Goal: Use online tool/utility: Utilize a website feature to perform a specific function

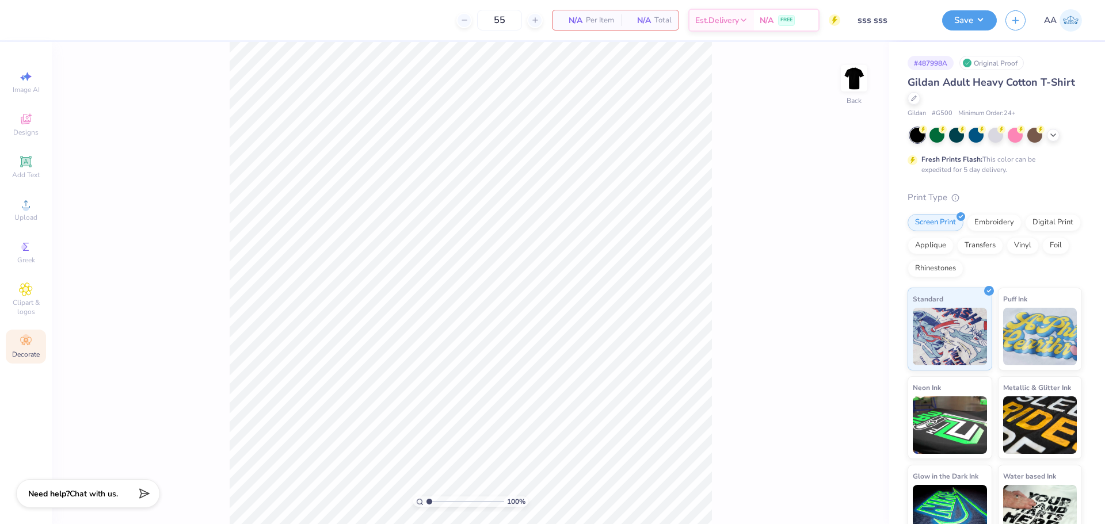
click at [20, 340] on icon at bounding box center [26, 341] width 14 height 14
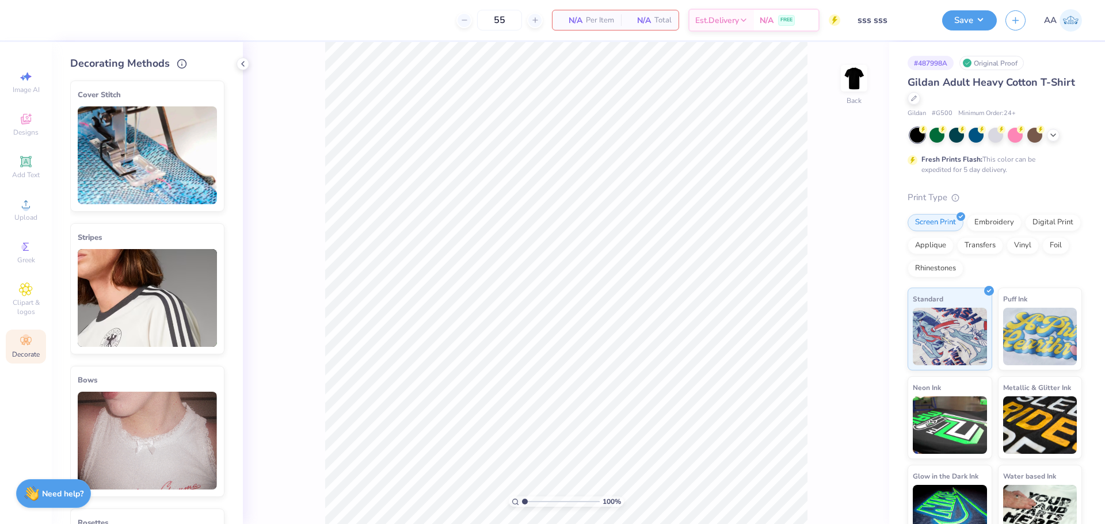
click at [172, 165] on img at bounding box center [147, 155] width 139 height 98
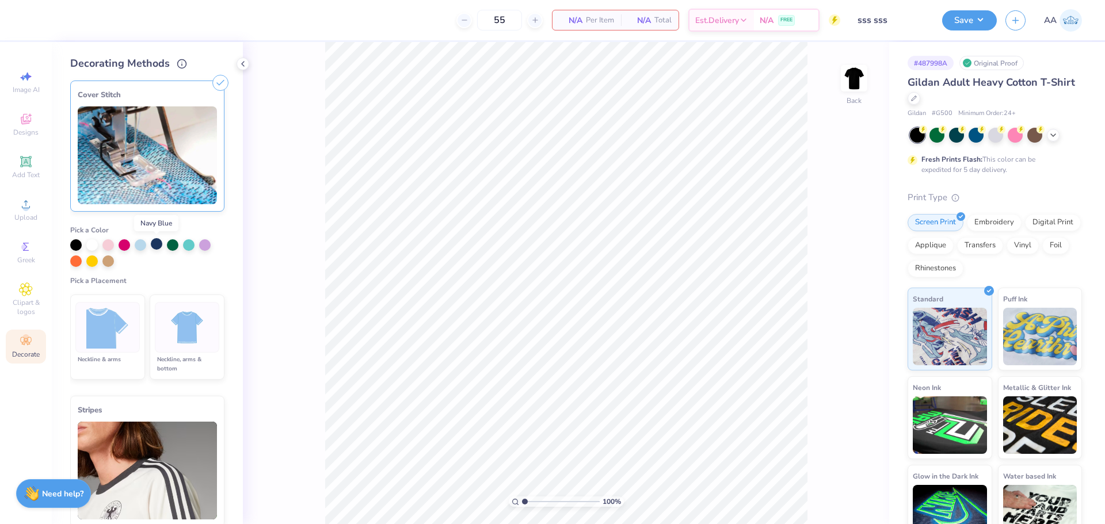
click at [153, 238] on div at bounding box center [157, 244] width 12 height 12
click at [157, 331] on div at bounding box center [187, 327] width 64 height 51
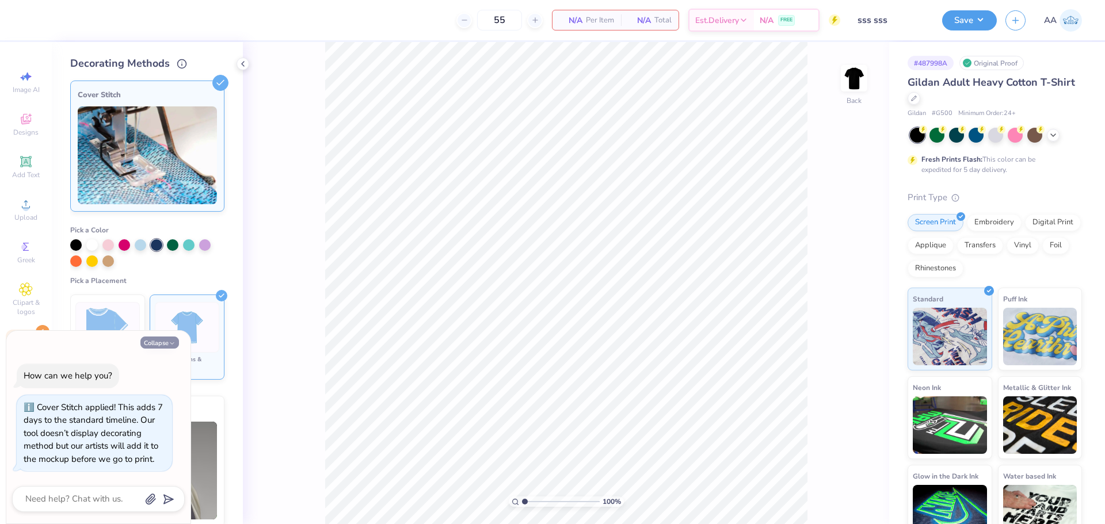
click at [157, 347] on button "Collapse" at bounding box center [159, 343] width 39 height 12
type textarea "x"
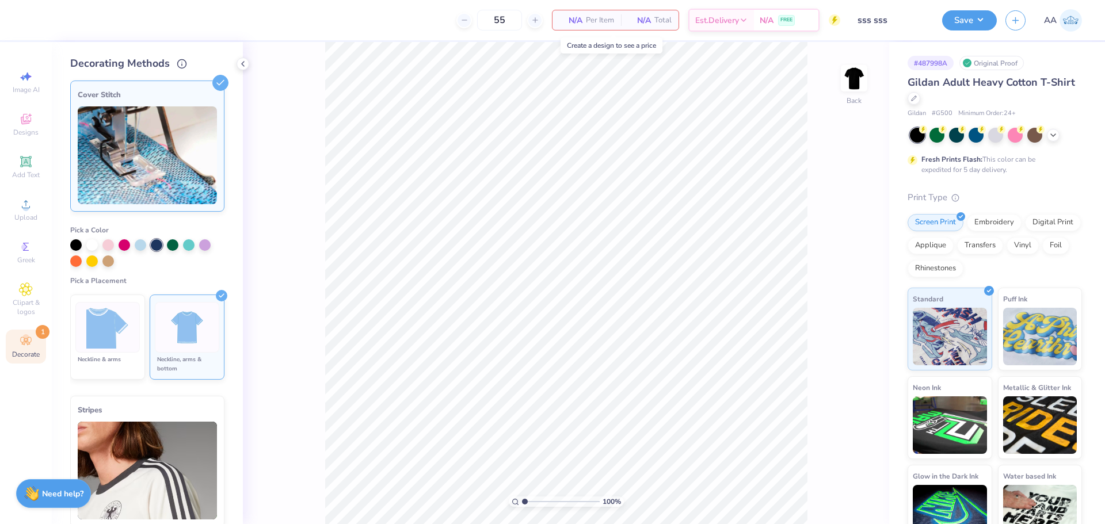
click at [583, 16] on div "N/A Per Item" at bounding box center [587, 20] width 68 height 20
click at [243, 61] on icon at bounding box center [242, 63] width 9 height 9
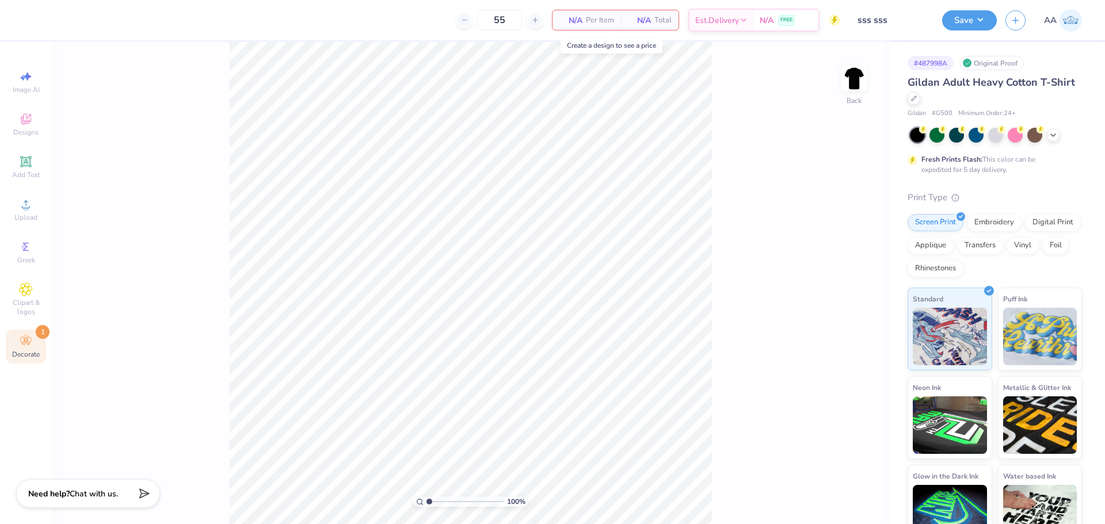
click at [597, 22] on span "Per Item" at bounding box center [600, 20] width 28 height 12
click at [886, 24] on input "sss sss" at bounding box center [877, 20] width 113 height 23
click at [21, 348] on div "Decorate 1" at bounding box center [26, 347] width 40 height 34
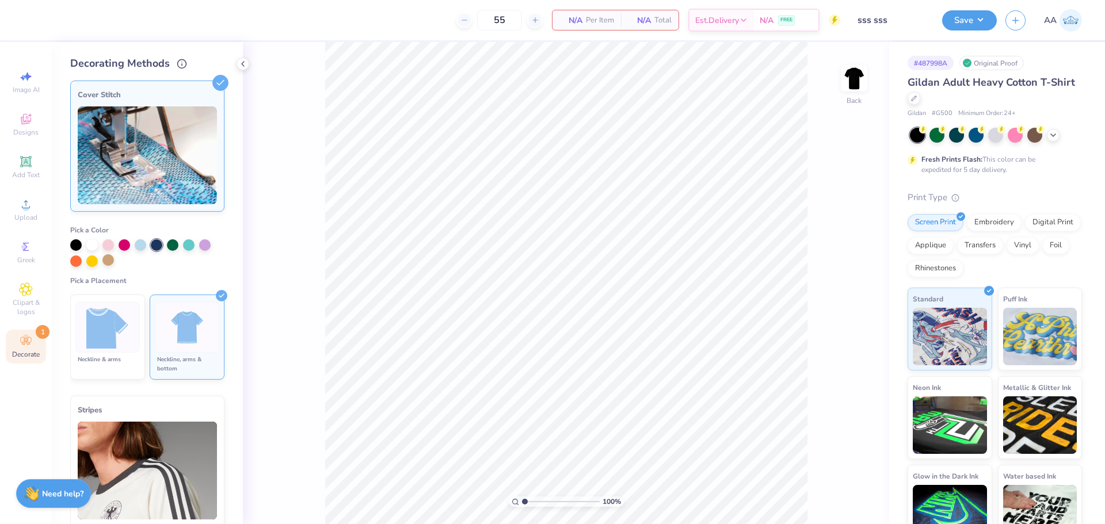
click at [107, 262] on div at bounding box center [108, 260] width 12 height 12
click at [126, 248] on div at bounding box center [125, 244] width 12 height 12
click at [123, 327] on img at bounding box center [107, 327] width 43 height 43
click at [21, 345] on icon at bounding box center [26, 341] width 14 height 14
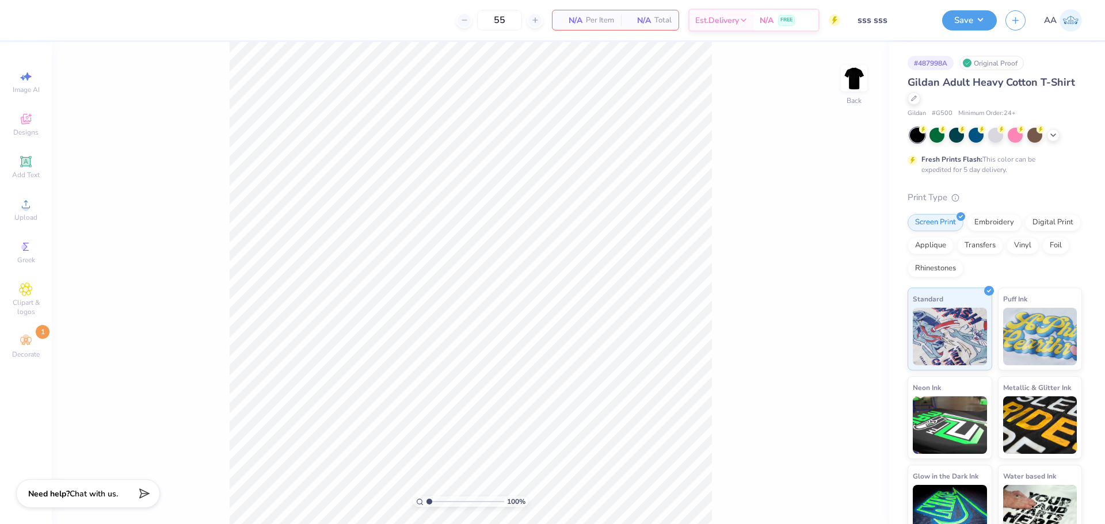
click at [588, 24] on span "Per Item" at bounding box center [600, 20] width 28 height 12
click at [716, 21] on span "Est. Delivery" at bounding box center [717, 22] width 44 height 12
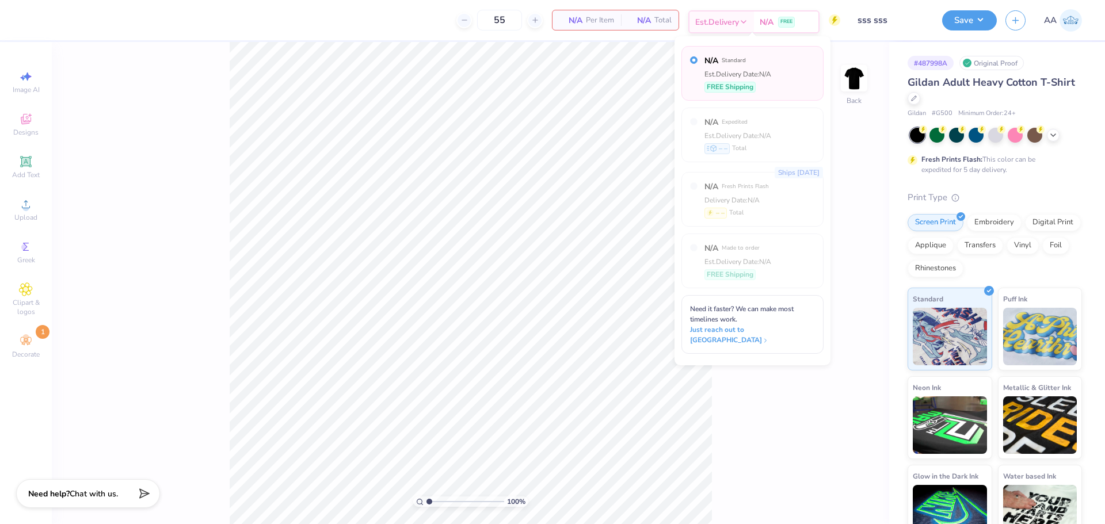
click at [726, 21] on span "Est. Delivery" at bounding box center [717, 22] width 44 height 12
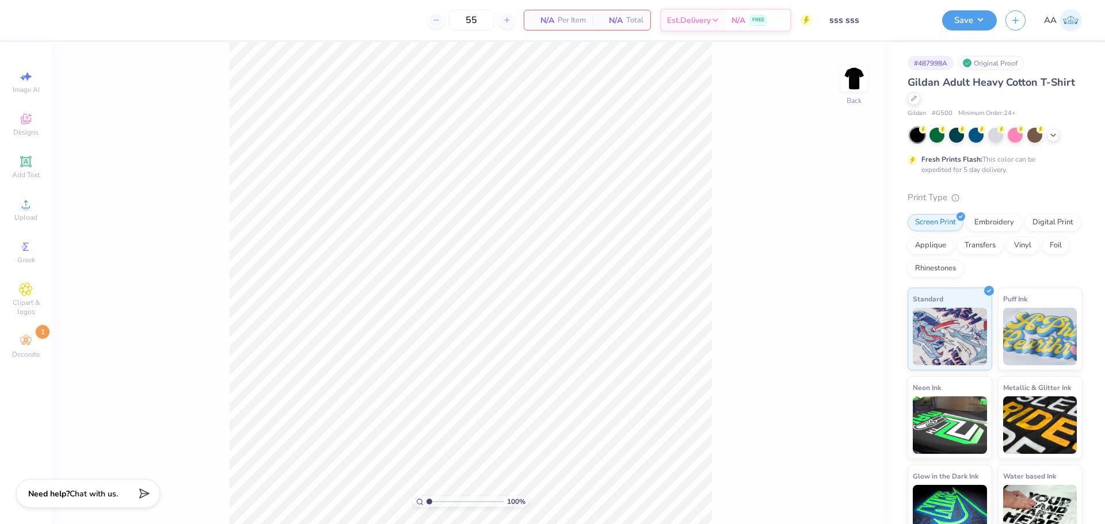
click at [879, 22] on input "sss sss" at bounding box center [877, 20] width 113 height 23
click at [894, 22] on input "sss sss" at bounding box center [877, 20] width 113 height 23
click at [654, 21] on span "Total" at bounding box center [662, 20] width 17 height 12
click at [634, 21] on span "N/A" at bounding box center [639, 20] width 23 height 12
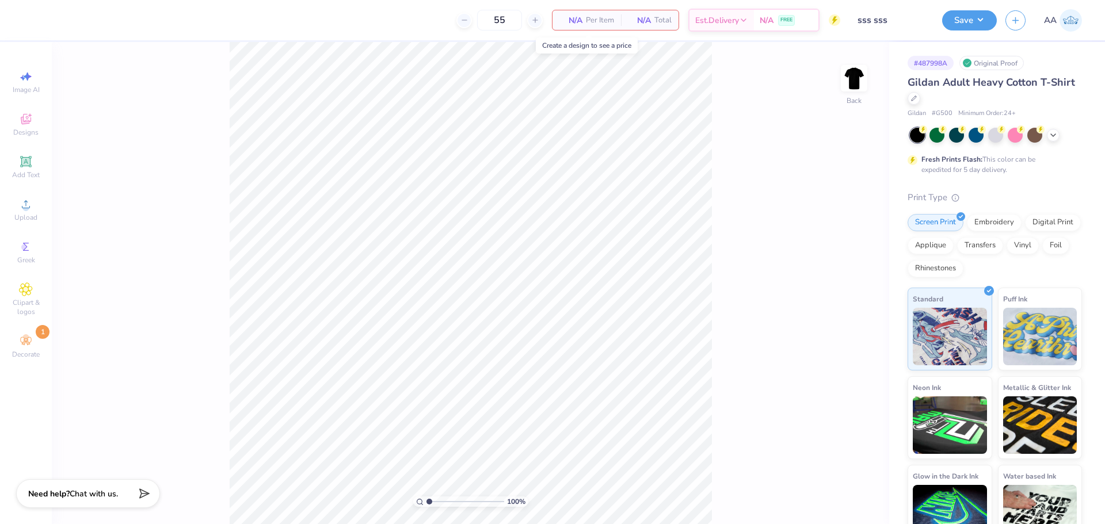
click at [590, 22] on span "Per Item" at bounding box center [600, 20] width 28 height 12
click at [596, 28] on div "N/A Per Item" at bounding box center [587, 20] width 68 height 20
click at [517, 22] on input "55" at bounding box center [499, 20] width 45 height 21
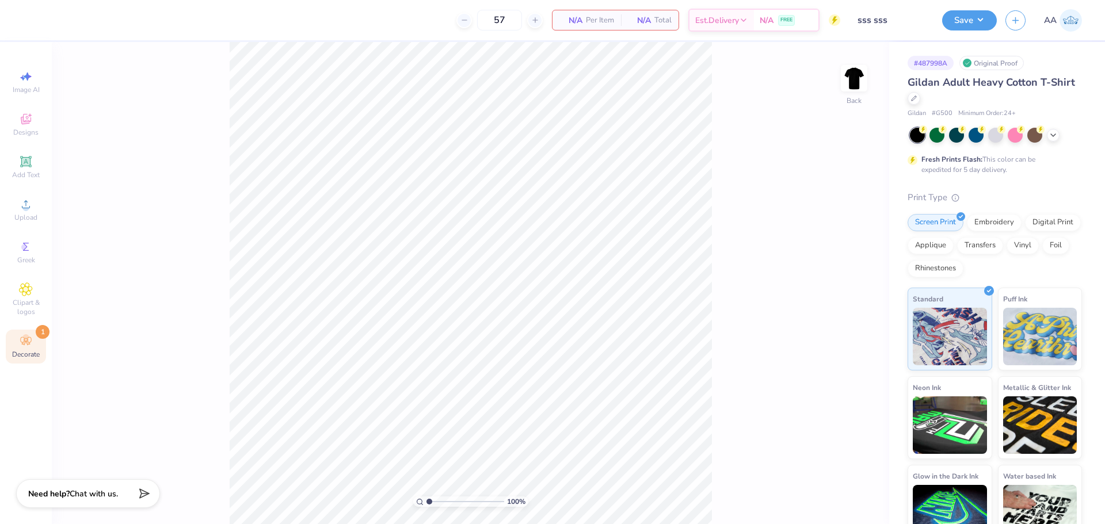
type input "57"
click at [13, 347] on div "Decorate 1" at bounding box center [26, 347] width 40 height 34
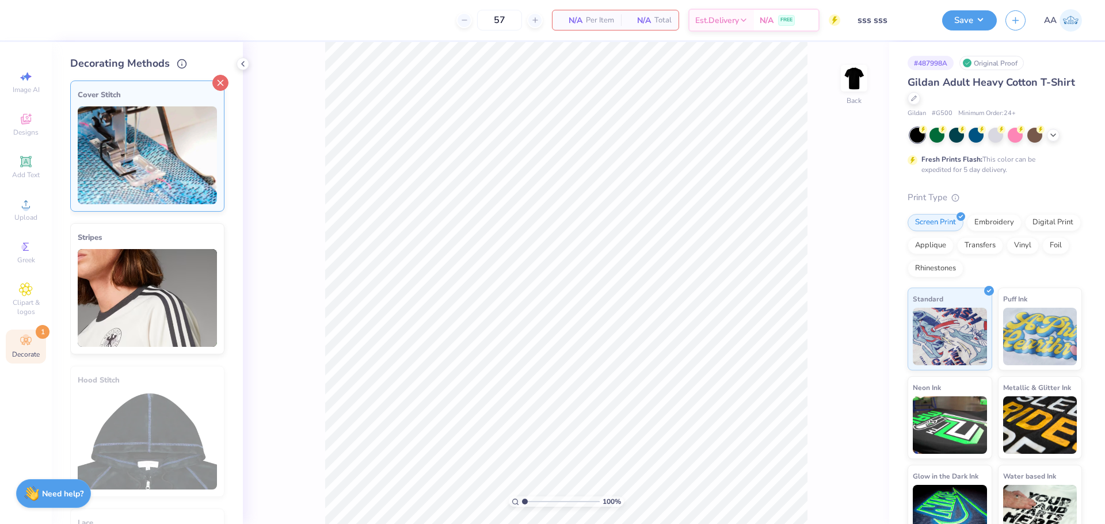
click at [218, 82] on line at bounding box center [220, 83] width 5 height 5
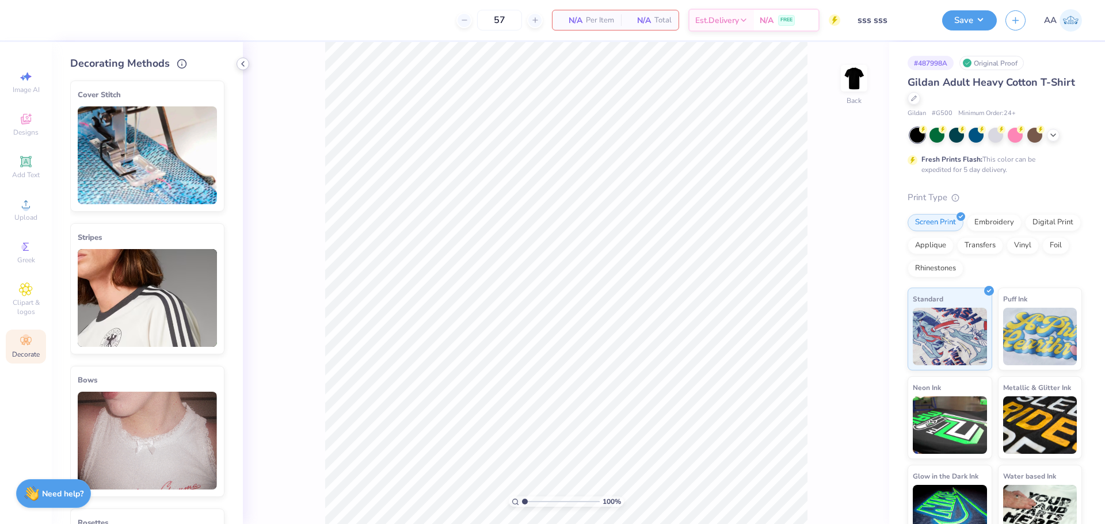
click at [248, 63] on div at bounding box center [243, 64] width 13 height 13
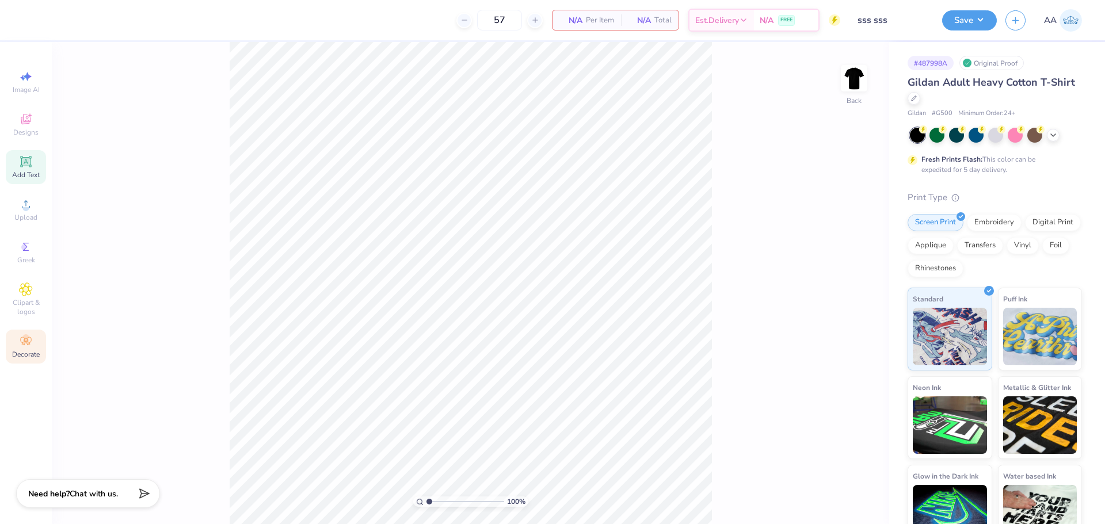
click at [24, 168] on icon at bounding box center [26, 162] width 14 height 14
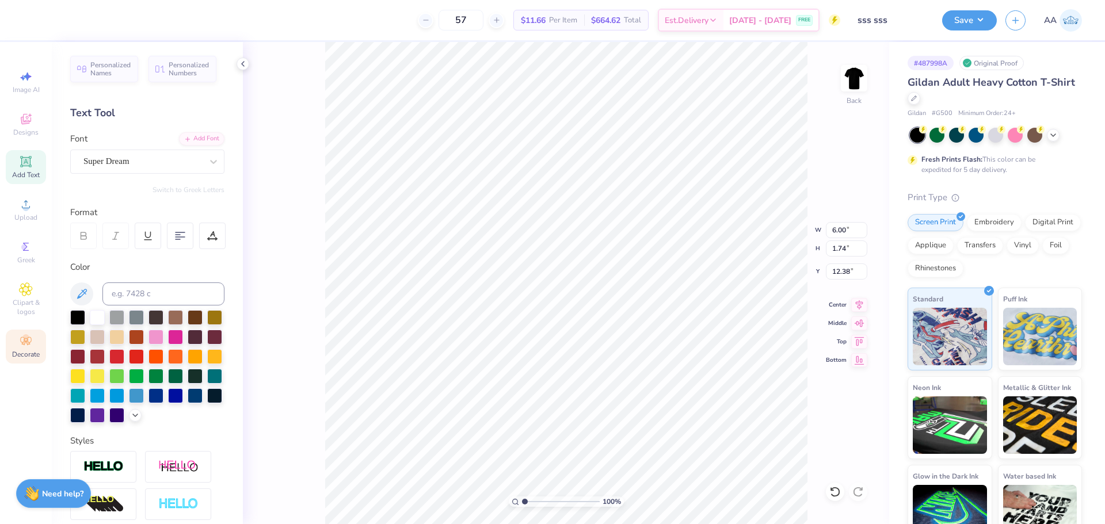
click at [22, 340] on icon at bounding box center [26, 341] width 14 height 14
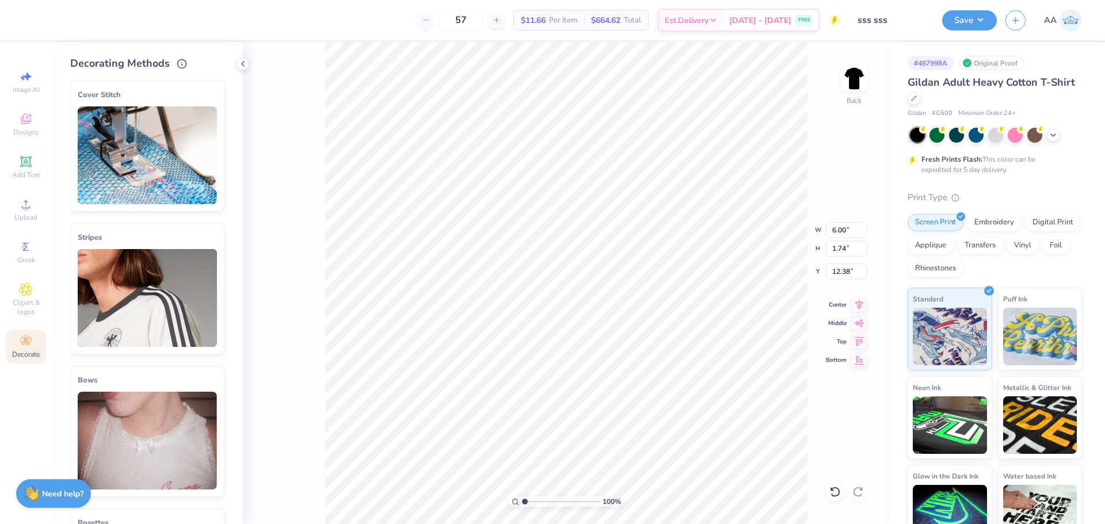
click at [138, 159] on img at bounding box center [147, 155] width 139 height 98
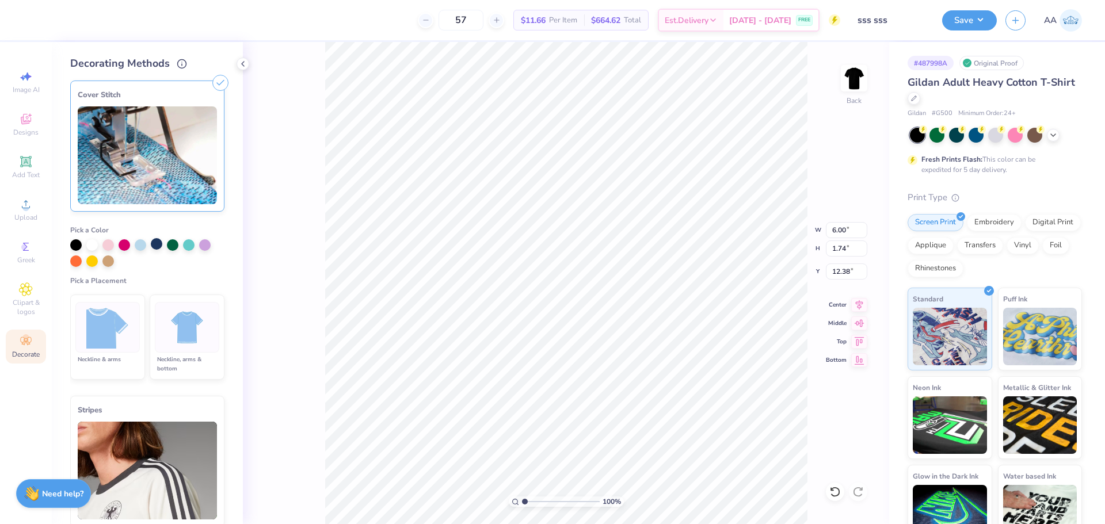
click at [159, 241] on div at bounding box center [157, 244] width 12 height 12
click at [155, 324] on div at bounding box center [187, 327] width 64 height 51
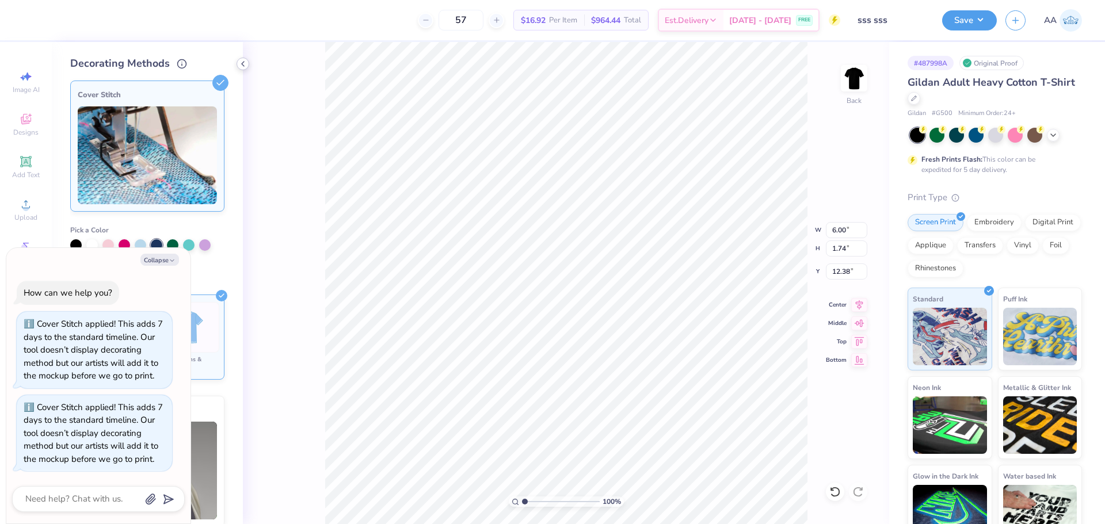
click at [244, 63] on icon at bounding box center [242, 63] width 9 height 9
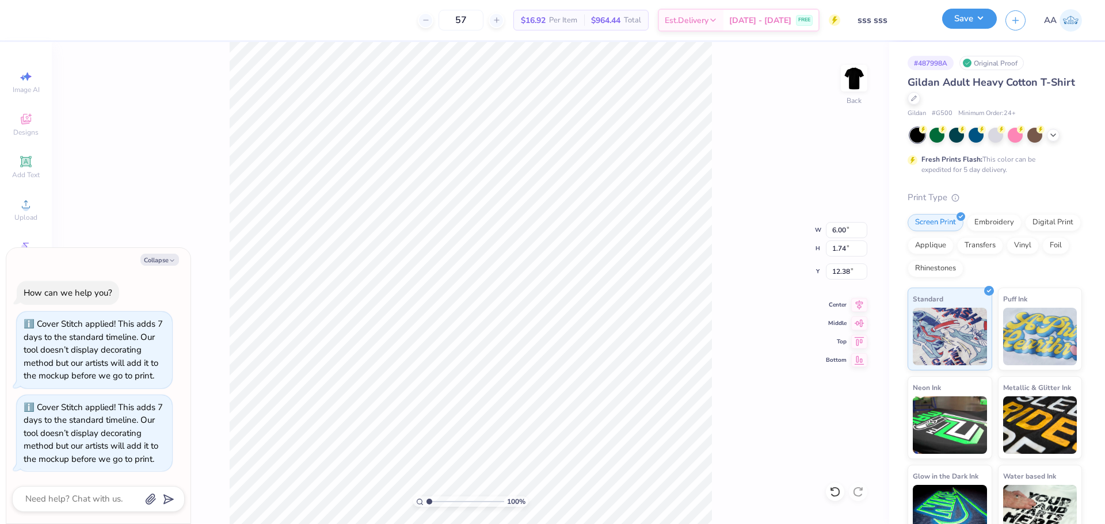
click at [975, 24] on button "Save" at bounding box center [969, 19] width 55 height 20
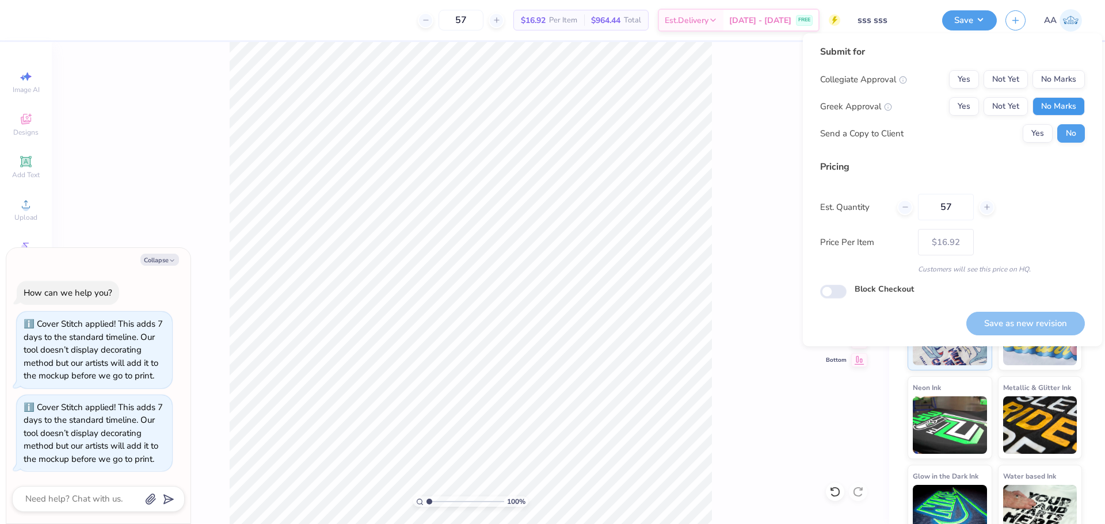
click at [1055, 109] on button "No Marks" at bounding box center [1059, 106] width 52 height 18
click at [1063, 90] on div "Collegiate Approval Yes Not Yet No Marks Greek Approval Yes Not Yet No Marks Se…" at bounding box center [952, 106] width 265 height 73
click at [1064, 80] on button "No Marks" at bounding box center [1059, 79] width 52 height 18
click at [153, 258] on button "Collapse" at bounding box center [159, 260] width 39 height 12
type textarea "x"
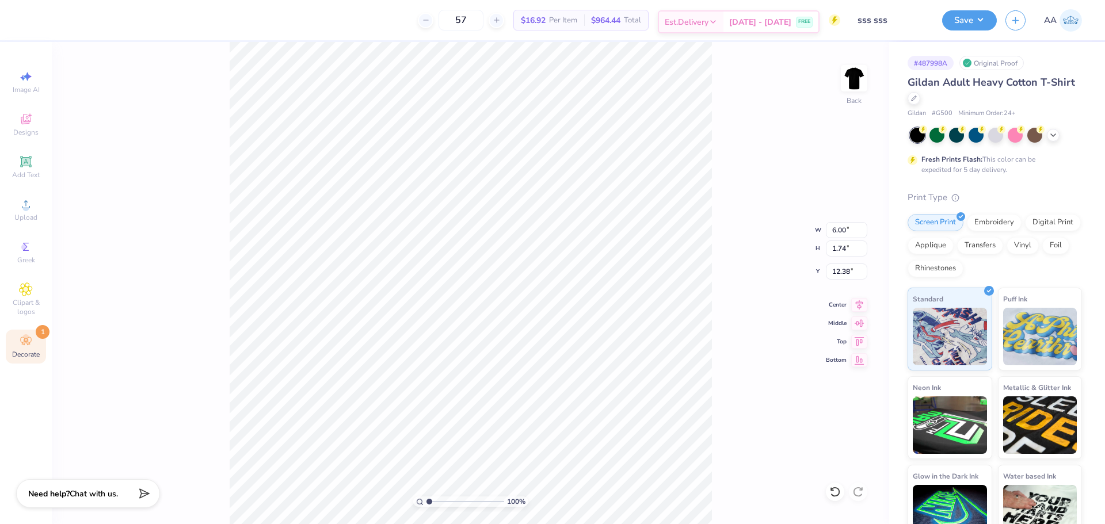
click at [740, 17] on span "[DATE] - [DATE]" at bounding box center [760, 22] width 62 height 12
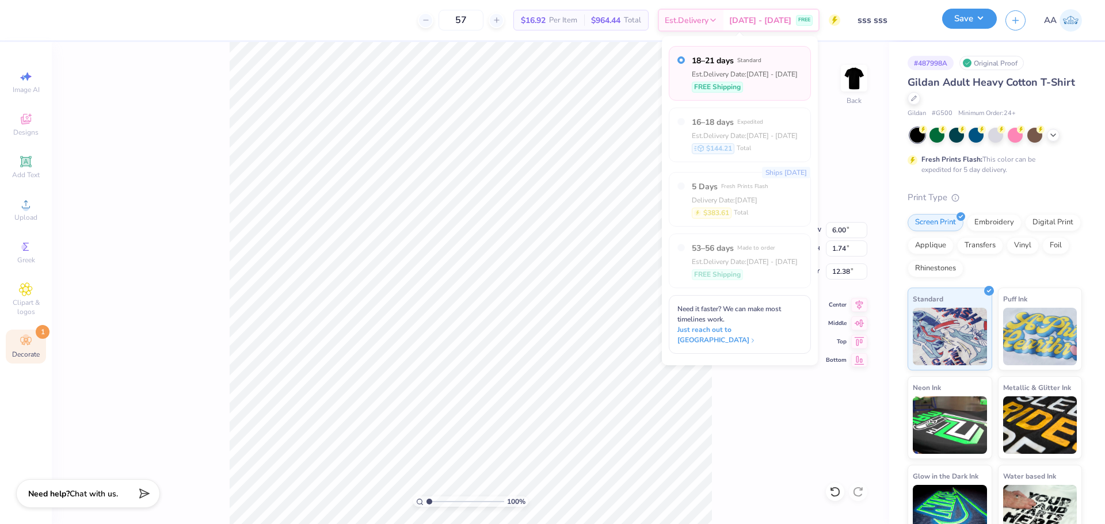
click at [969, 22] on button "Save" at bounding box center [969, 19] width 55 height 20
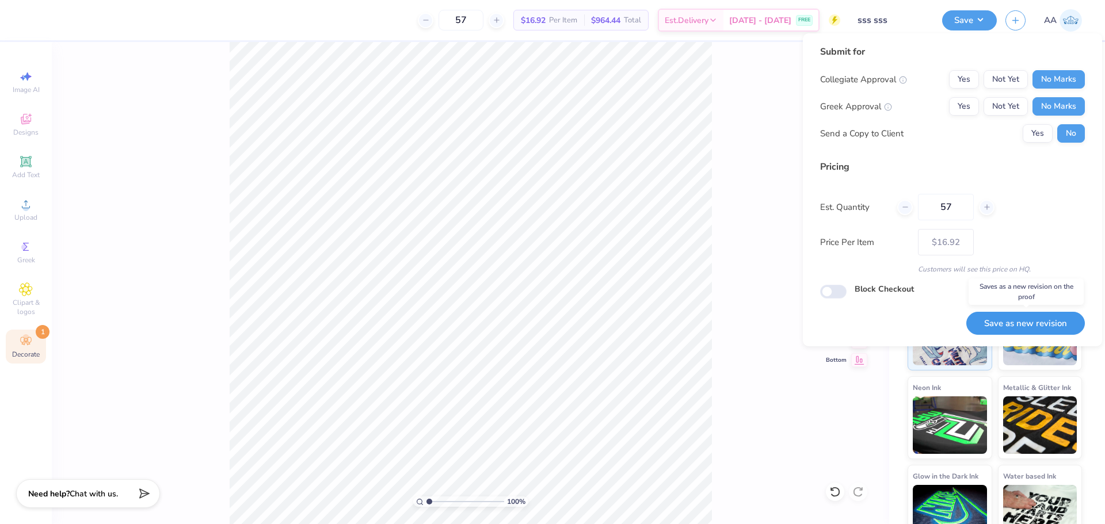
click at [1053, 321] on button "Save as new revision" at bounding box center [1025, 324] width 119 height 24
type input "– –"
